Goal: Communication & Community: Share content

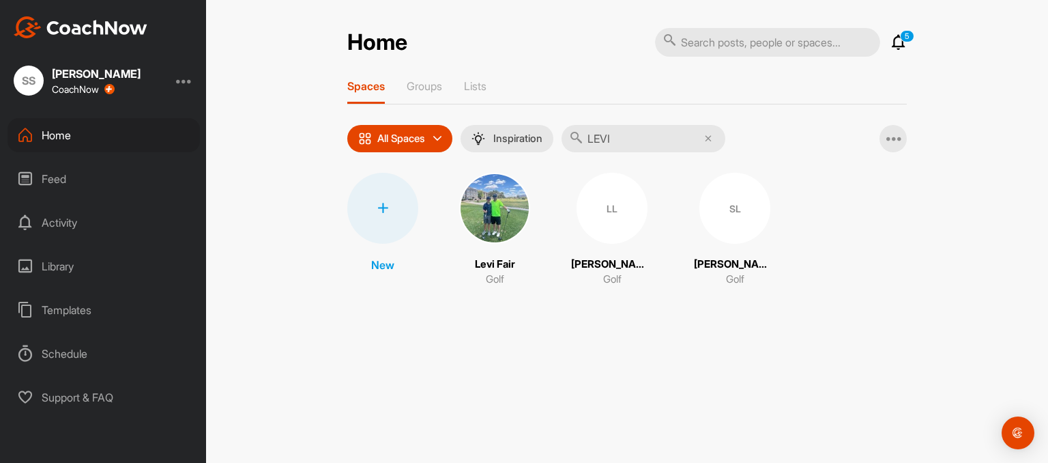
type input "LEVI"
click at [485, 207] on img at bounding box center [494, 208] width 71 height 71
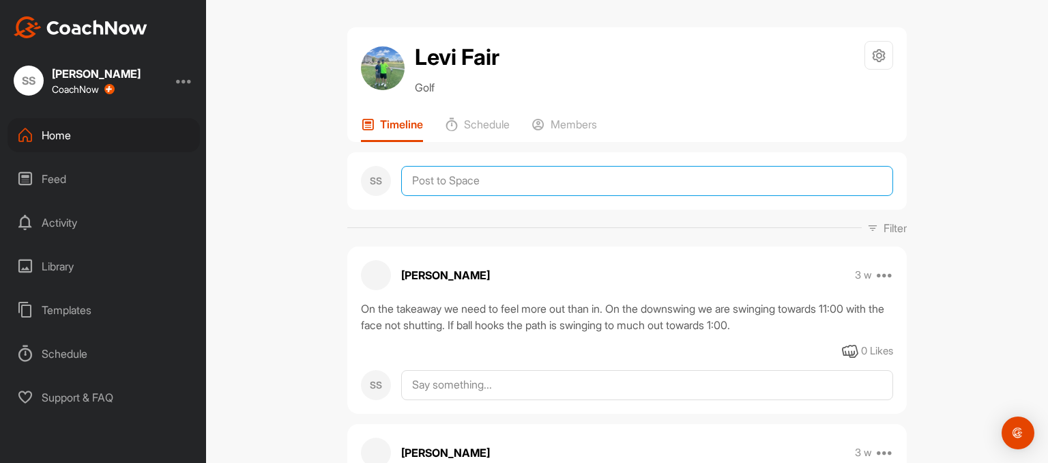
click at [556, 181] on textarea at bounding box center [647, 181] width 492 height 30
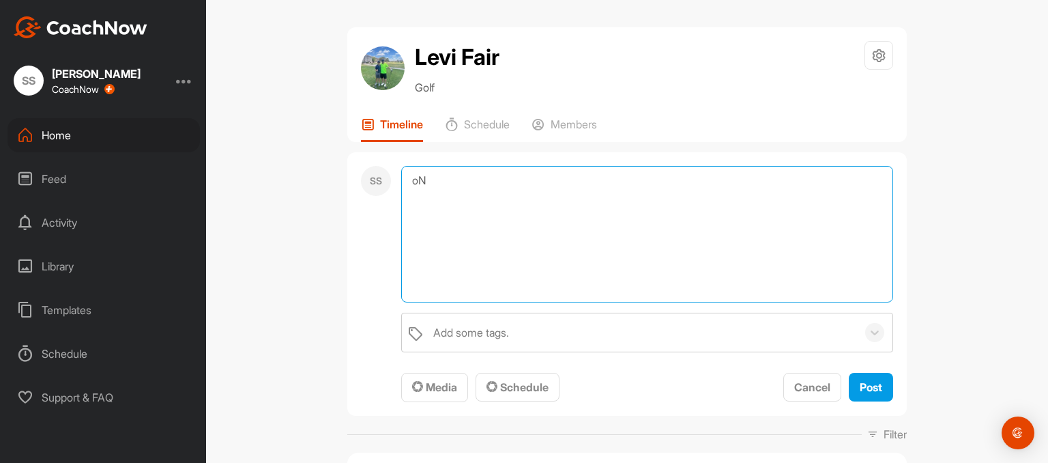
type textarea "o"
type textarea "On the backswing we want to feel out. On the way down.......swinging at 11:00"
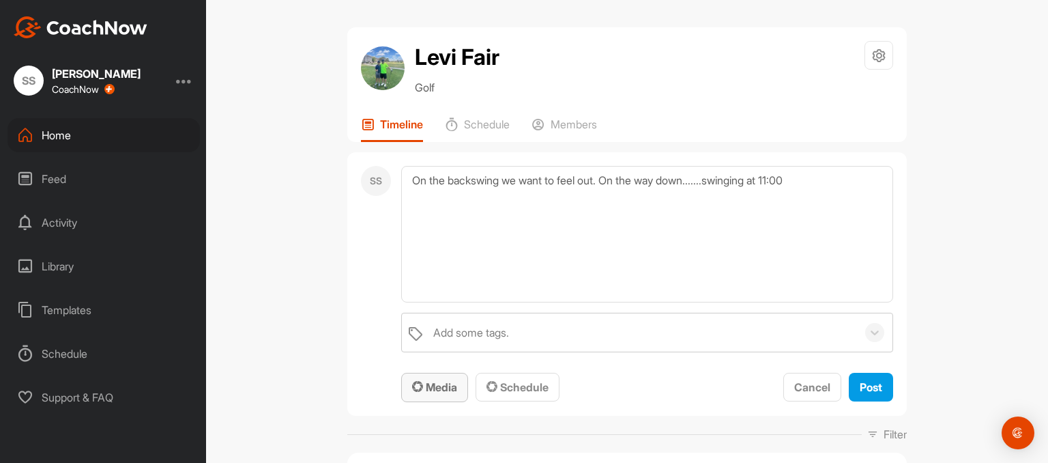
click at [441, 389] on span "Media" at bounding box center [434, 387] width 45 height 14
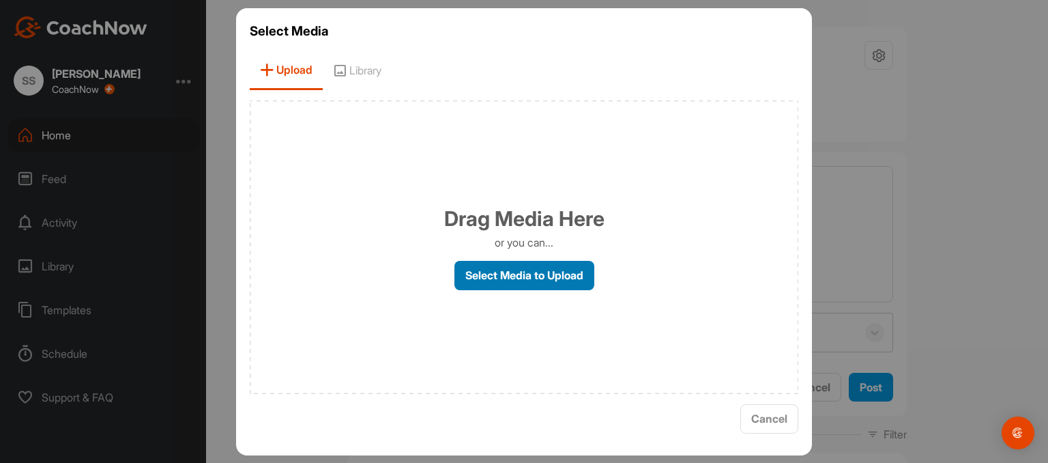
click at [506, 279] on label "Select Media to Upload" at bounding box center [525, 275] width 140 height 29
click at [0, 0] on input "Select Media to Upload" at bounding box center [0, 0] width 0 height 0
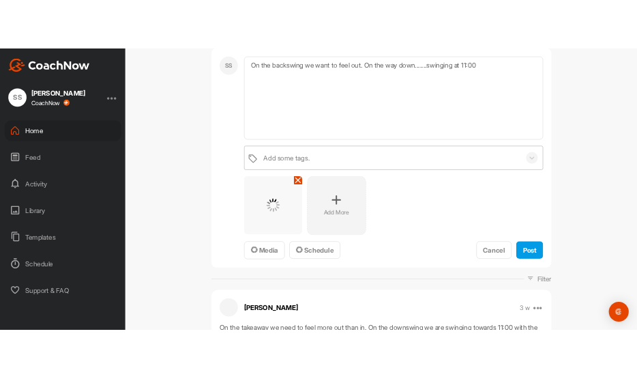
scroll to position [157, 0]
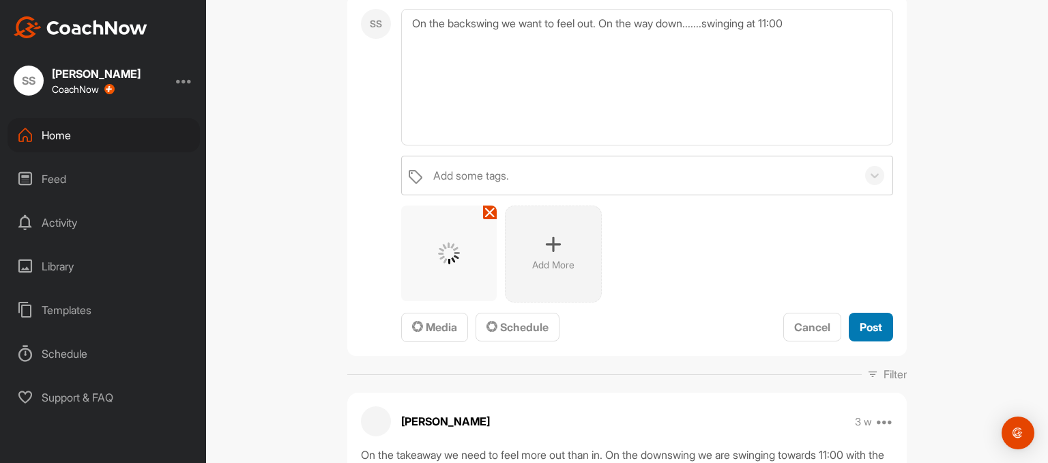
click at [875, 323] on span "Post" at bounding box center [871, 327] width 23 height 14
